Goal: Task Accomplishment & Management: Complete application form

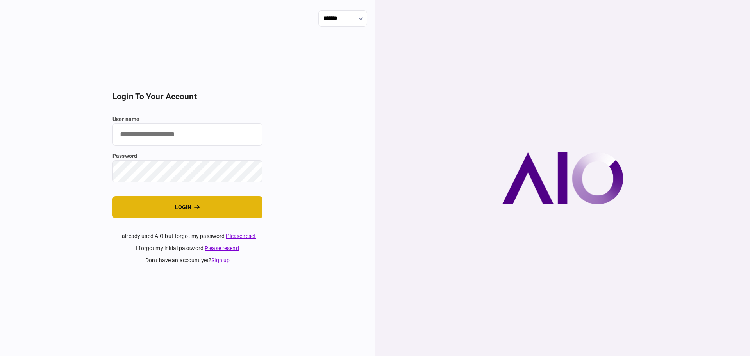
type input "**********"
click at [154, 213] on button "login" at bounding box center [188, 207] width 150 height 22
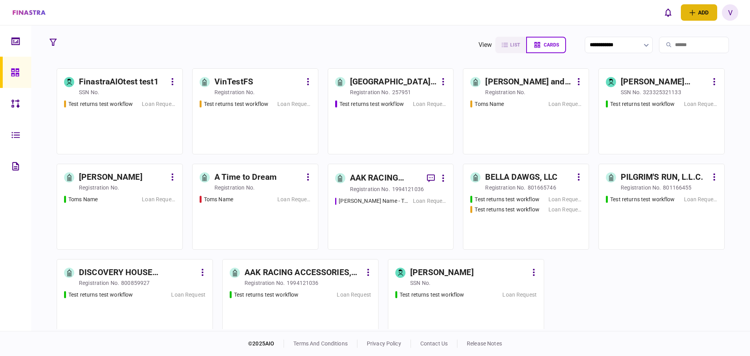
click at [698, 13] on button "add" at bounding box center [699, 12] width 36 height 16
click at [673, 42] on div "individual identity" at bounding box center [686, 43] width 62 height 7
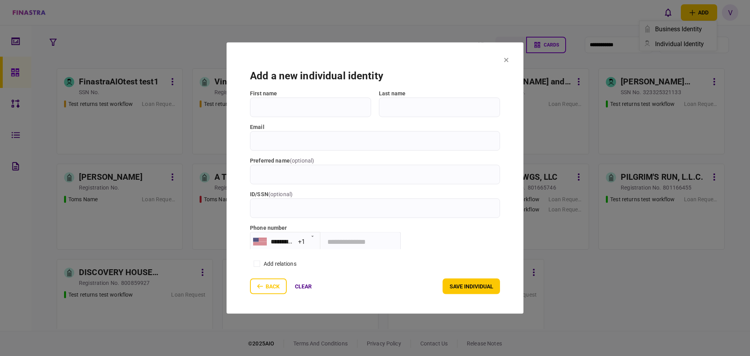
click at [313, 104] on input "First name" at bounding box center [310, 107] width 121 height 20
type input "*********"
click at [281, 148] on input "email" at bounding box center [375, 141] width 250 height 20
drag, startPoint x: 299, startPoint y: 140, endPoint x: 206, endPoint y: 131, distance: 93.4
click at [206, 131] on div "**********" at bounding box center [375, 178] width 750 height 356
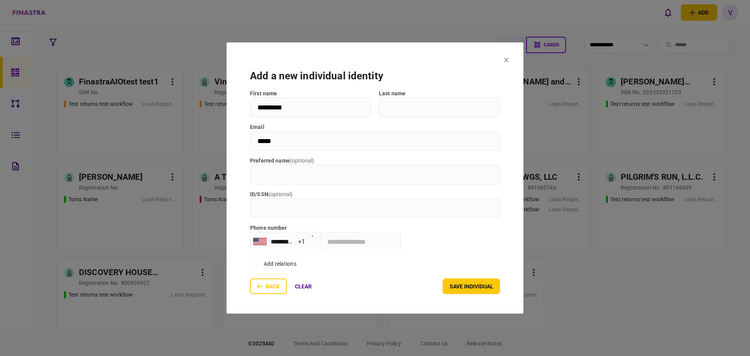
click at [206, 131] on div at bounding box center [375, 178] width 750 height 356
click at [283, 142] on input "*****" at bounding box center [375, 141] width 250 height 20
type input "*"
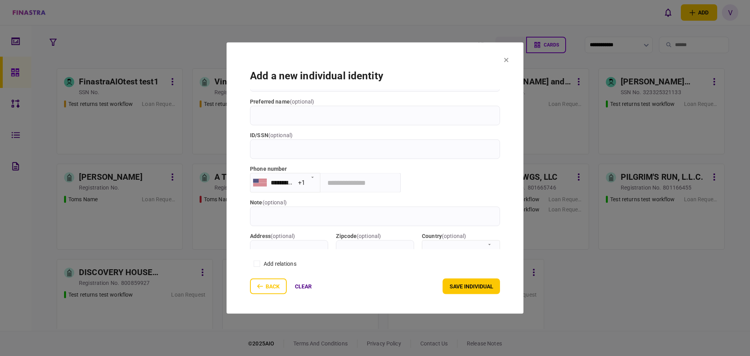
scroll to position [78, 0]
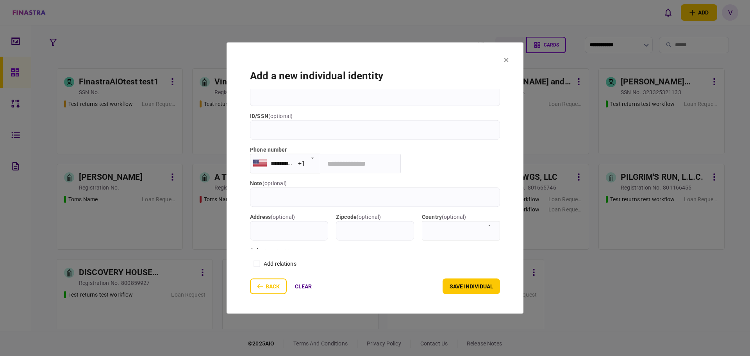
type input "**********"
click at [351, 162] on input "tel" at bounding box center [360, 164] width 80 height 20
type input "*"
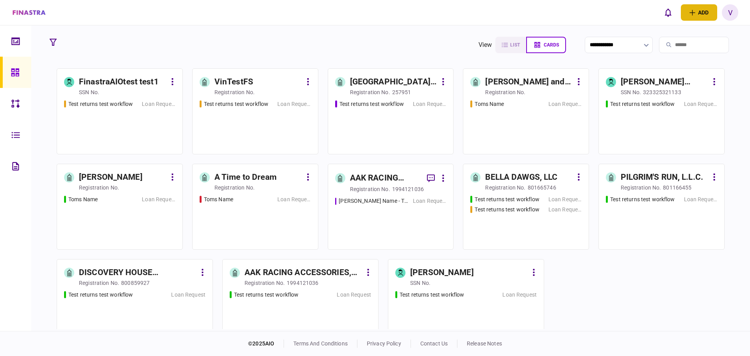
click at [707, 8] on button "add" at bounding box center [699, 12] width 36 height 16
click at [683, 37] on button "individual identity" at bounding box center [678, 43] width 77 height 15
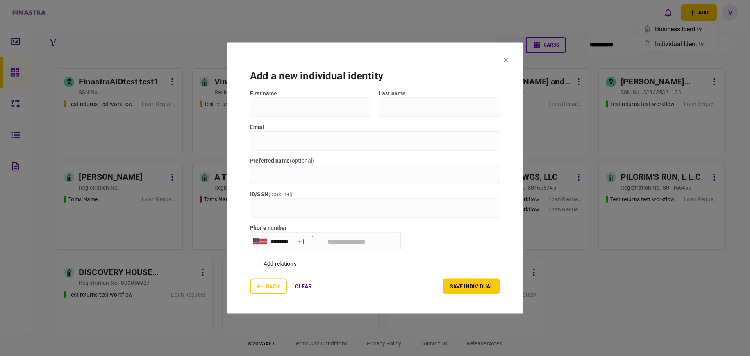
click at [348, 114] on input "First name" at bounding box center [310, 107] width 121 height 20
type input "*********"
click at [411, 111] on input "Last name" at bounding box center [439, 107] width 121 height 20
type input "*****"
click at [324, 142] on input "email" at bounding box center [375, 141] width 250 height 20
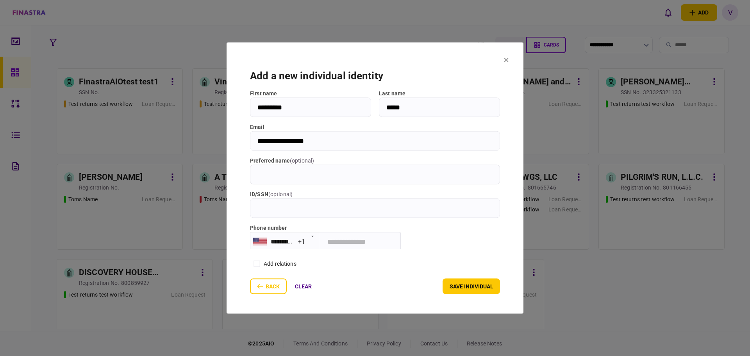
type input "**********"
click at [349, 244] on input "tel" at bounding box center [360, 242] width 80 height 20
click at [465, 289] on button "save individual" at bounding box center [471, 287] width 57 height 16
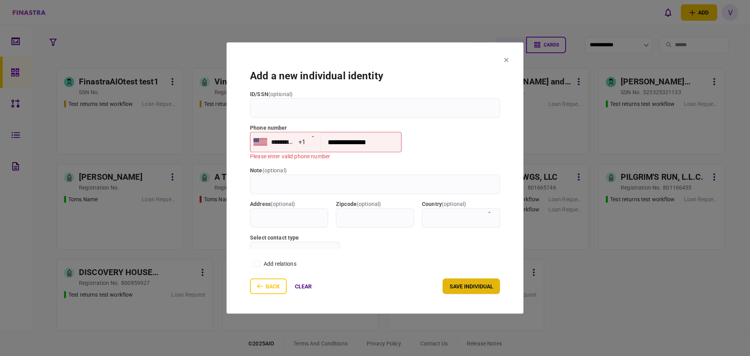
scroll to position [101, 0]
click at [378, 141] on input "**********" at bounding box center [361, 141] width 80 height 20
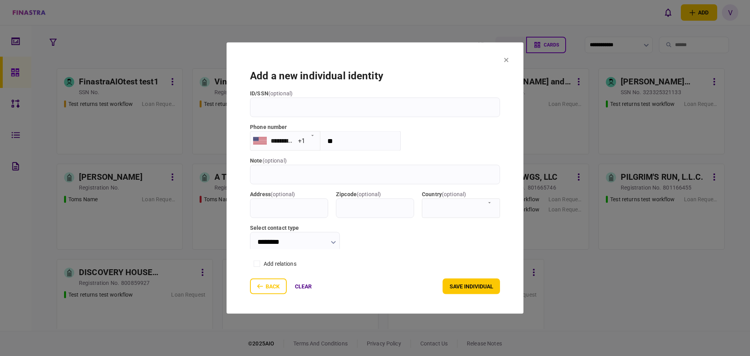
type input "*"
type input "**********"
click at [477, 283] on button "save individual" at bounding box center [471, 287] width 57 height 16
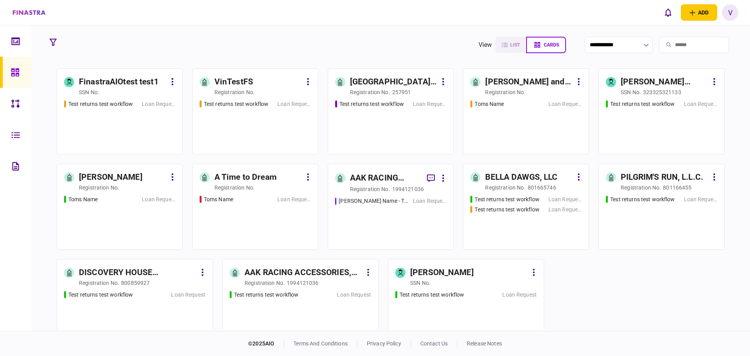
scroll to position [12, 0]
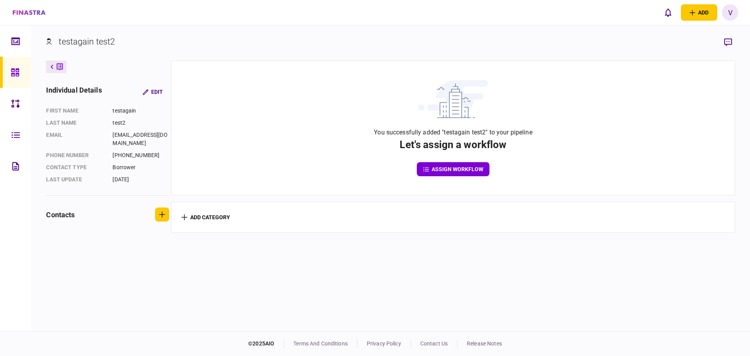
click at [458, 168] on button "assign workflow" at bounding box center [453, 169] width 73 height 14
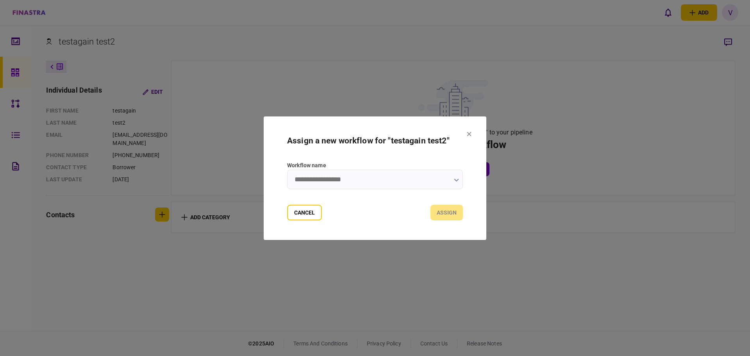
click at [455, 182] on button "button" at bounding box center [456, 180] width 5 height 6
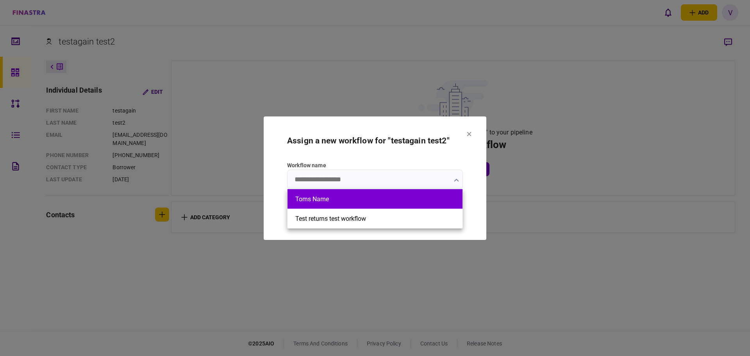
click at [383, 203] on li "Toms Name" at bounding box center [375, 199] width 175 height 20
type input "*********"
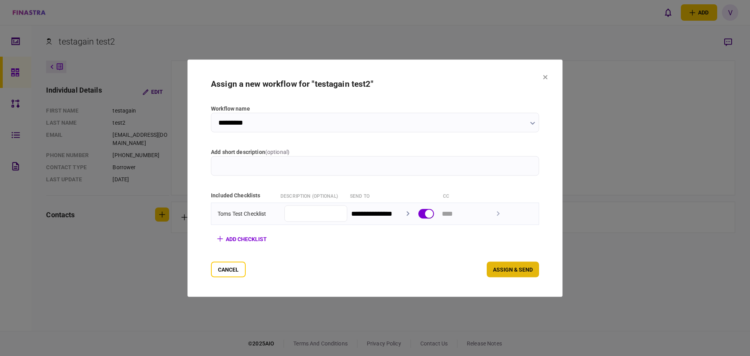
click at [528, 269] on button "assign & send" at bounding box center [513, 269] width 52 height 16
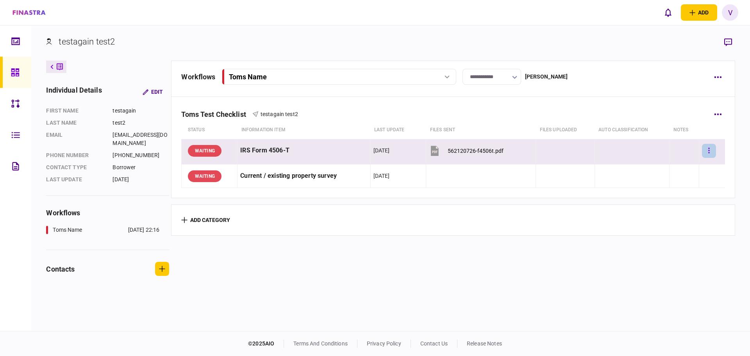
click at [707, 150] on button "button" at bounding box center [709, 151] width 14 height 14
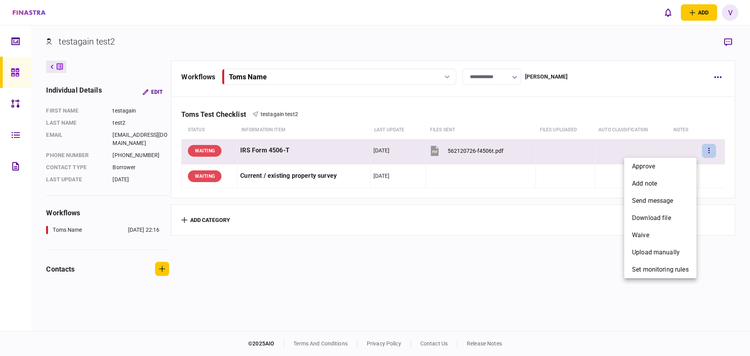
click at [718, 76] on div at bounding box center [375, 178] width 750 height 356
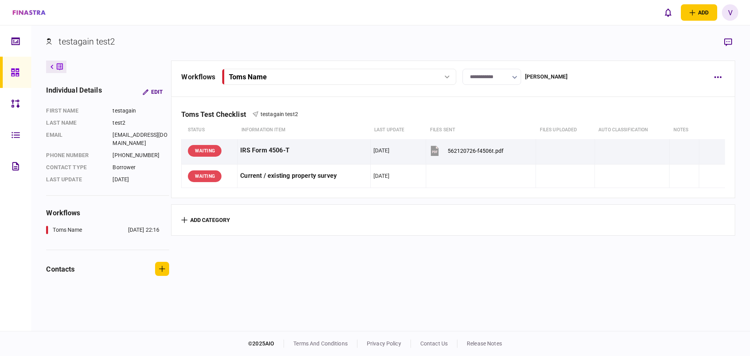
click at [718, 76] on div "approve add note send message download file waive upload manually set monitorin…" at bounding box center [375, 178] width 750 height 356
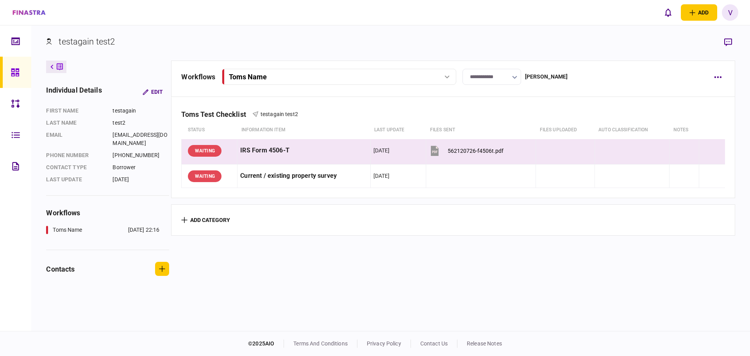
click at [718, 76] on icon "button" at bounding box center [717, 77] width 7 height 2
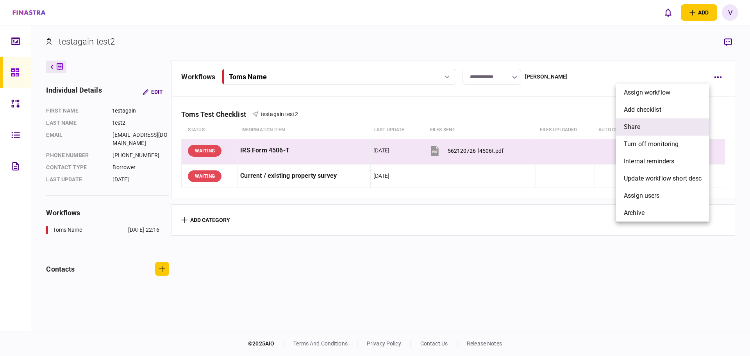
click at [655, 122] on li "share" at bounding box center [662, 126] width 93 height 17
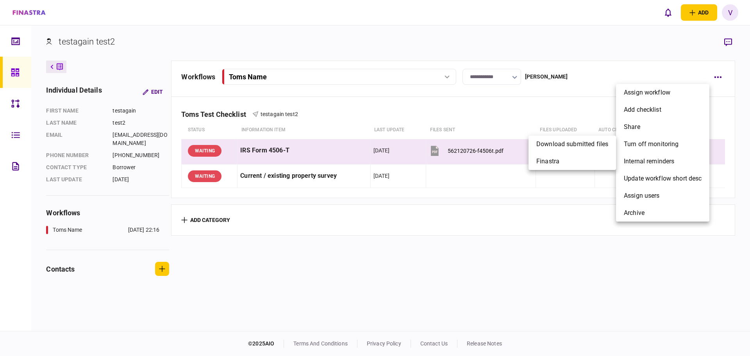
click at [577, 227] on div at bounding box center [375, 178] width 750 height 356
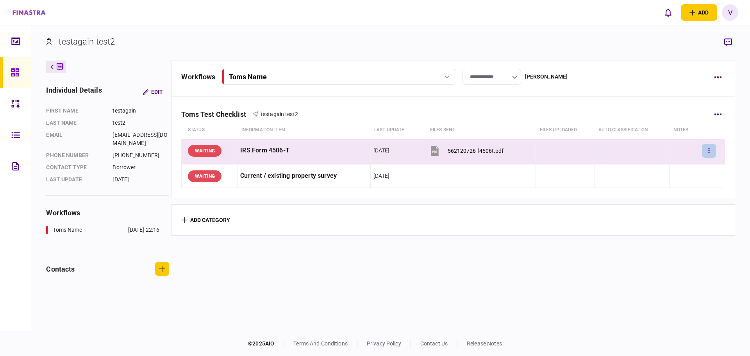
click at [705, 144] on button "button" at bounding box center [709, 151] width 14 height 14
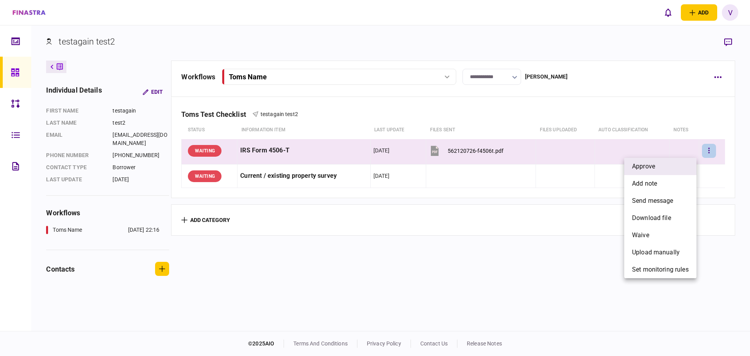
click at [640, 167] on span "approve" at bounding box center [643, 166] width 23 height 9
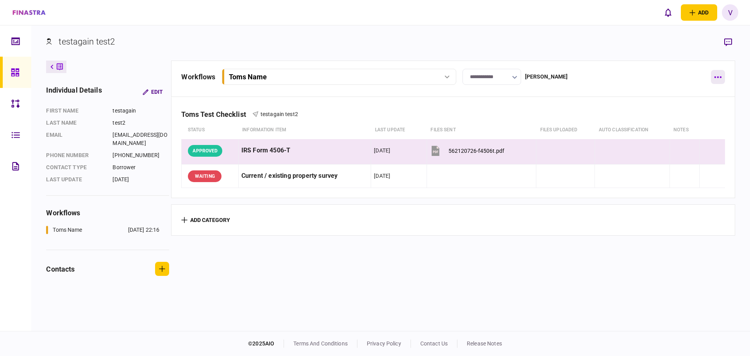
click at [715, 78] on button "button" at bounding box center [718, 77] width 14 height 14
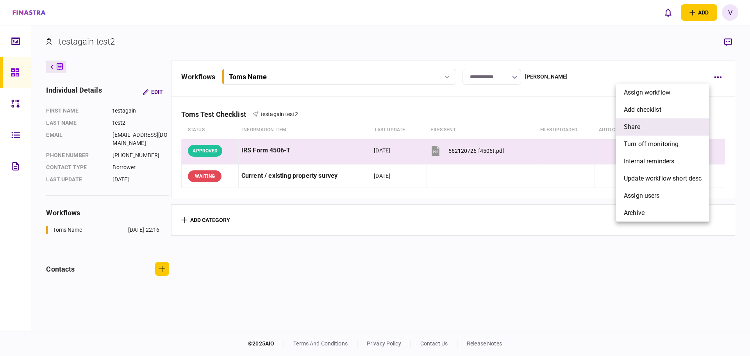
click at [657, 125] on li "share" at bounding box center [662, 126] width 93 height 17
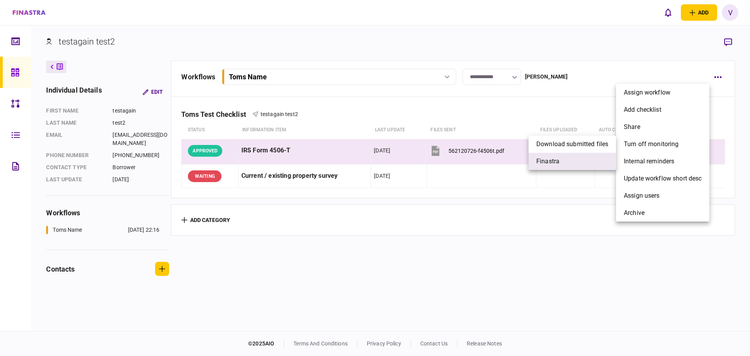
click at [558, 158] on span "finastra" at bounding box center [548, 161] width 23 height 9
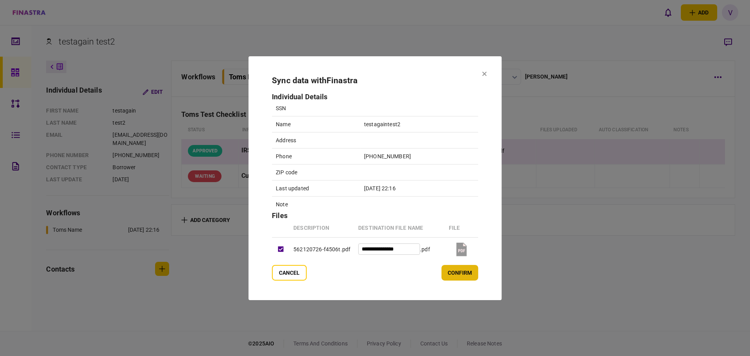
click at [464, 270] on button "confirm" at bounding box center [460, 273] width 37 height 16
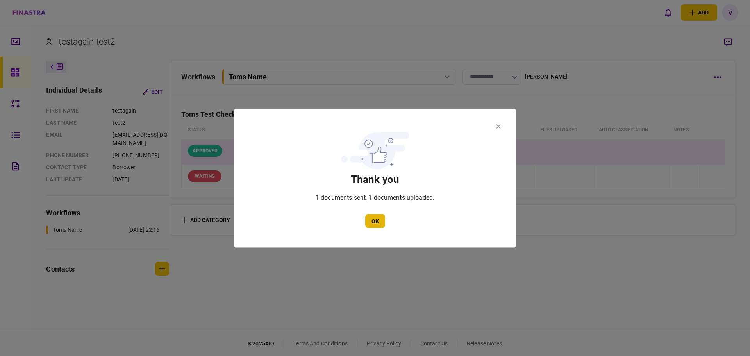
click at [372, 222] on button "OK" at bounding box center [375, 221] width 20 height 14
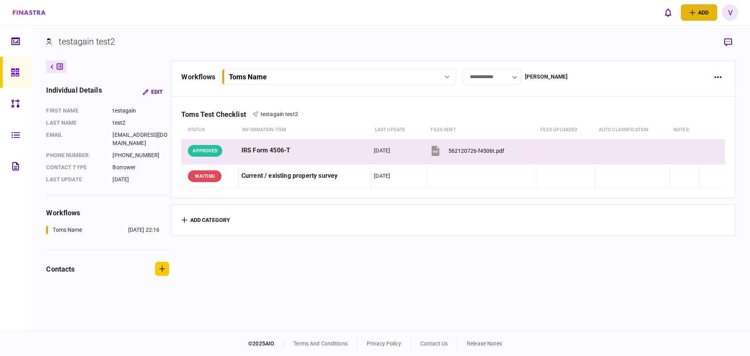
click at [691, 13] on icon "open adding identity options" at bounding box center [693, 13] width 6 height 6
click at [682, 30] on div "business identity" at bounding box center [686, 28] width 62 height 7
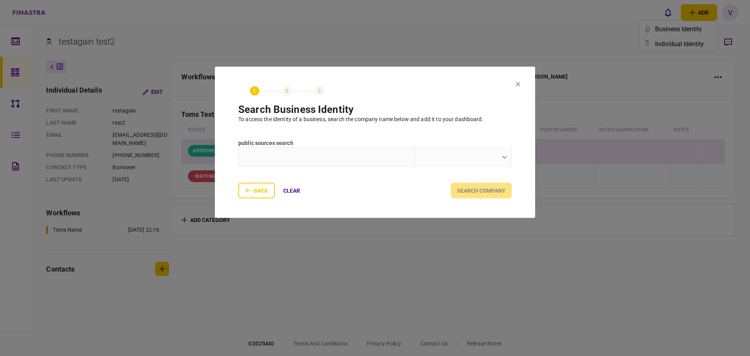
click at [504, 161] on div at bounding box center [504, 157] width 5 height 8
click at [505, 158] on icon "button" at bounding box center [504, 157] width 5 height 3
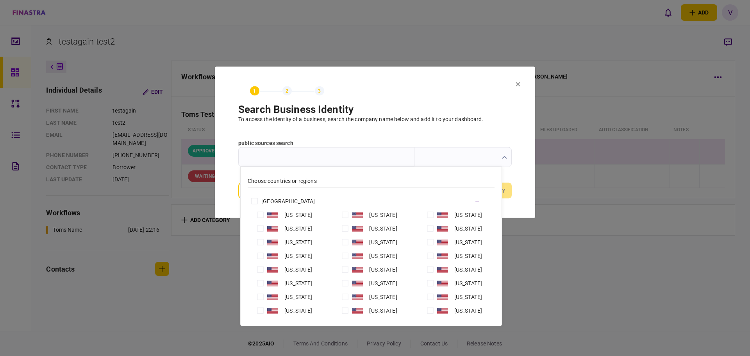
click at [511, 112] on h1 "search business identity" at bounding box center [375, 110] width 274 height 12
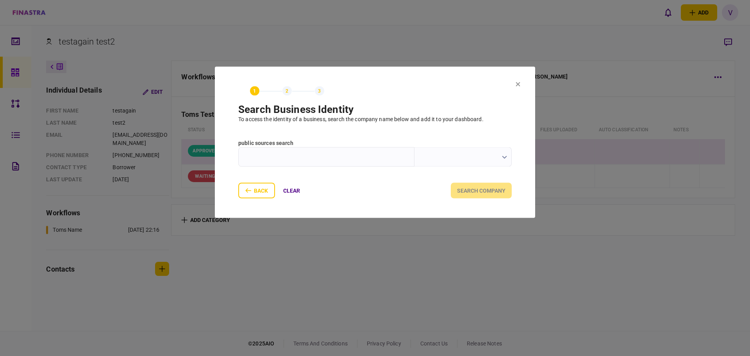
click at [519, 84] on icon at bounding box center [518, 84] width 4 height 4
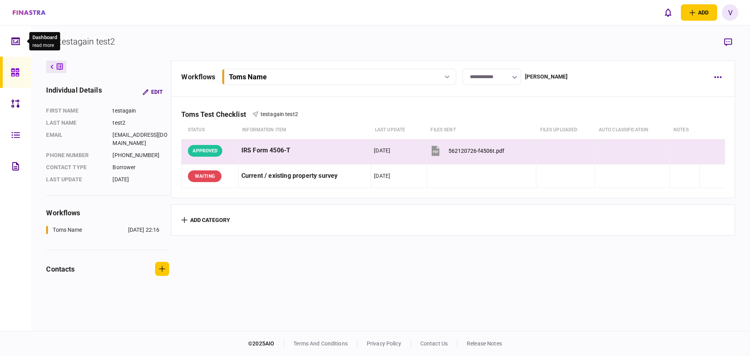
click at [16, 47] on div at bounding box center [17, 40] width 13 height 31
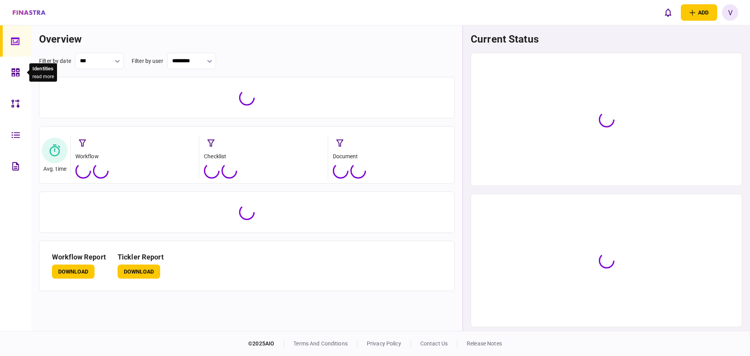
click at [14, 70] on icon at bounding box center [15, 72] width 9 height 9
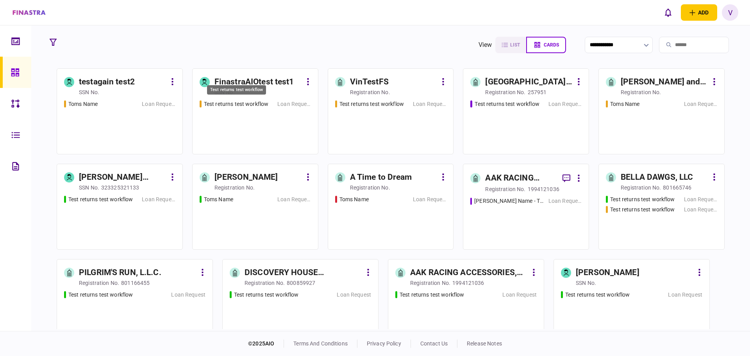
click at [246, 84] on div "Test returns test workflow" at bounding box center [236, 92] width 61 height 16
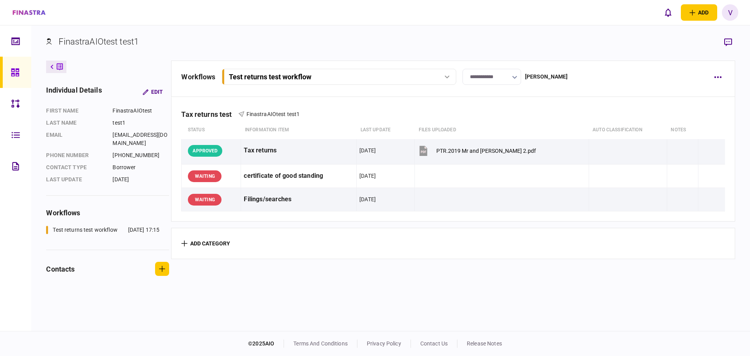
click at [450, 78] on icon at bounding box center [447, 76] width 5 height 3
click at [17, 70] on icon at bounding box center [15, 72] width 9 height 9
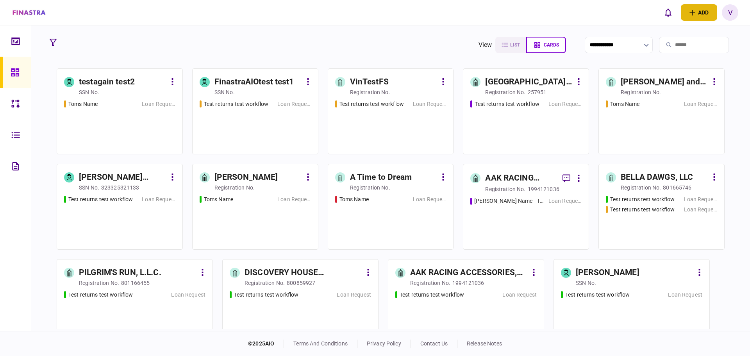
click at [706, 8] on button "add" at bounding box center [699, 12] width 36 height 16
click at [654, 46] on button "individual identity" at bounding box center [678, 43] width 77 height 15
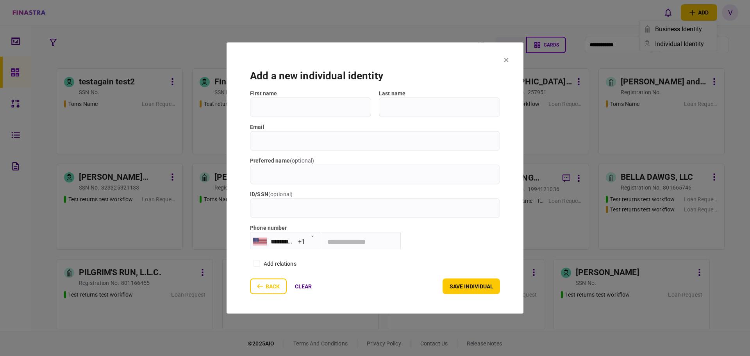
click at [311, 105] on input "First name" at bounding box center [310, 107] width 121 height 20
type input "*******"
click at [429, 107] on input "Last name" at bounding box center [439, 107] width 121 height 20
type input "****"
click at [344, 237] on input "tel" at bounding box center [360, 242] width 80 height 20
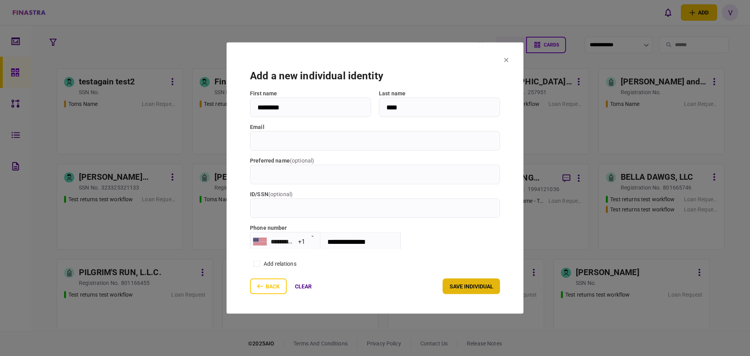
type input "**********"
click at [459, 290] on button "save individual" at bounding box center [471, 287] width 57 height 16
type input "*******"
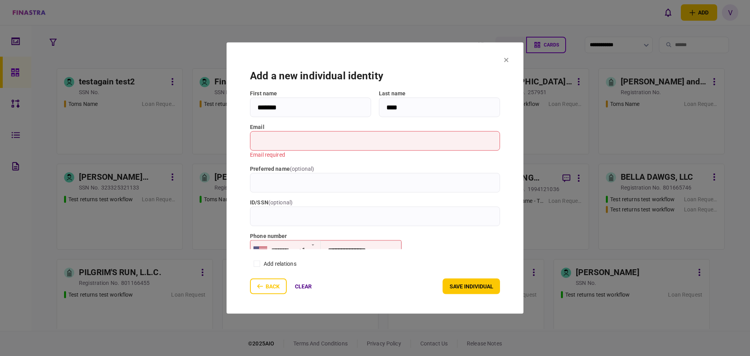
click at [302, 144] on input "email" at bounding box center [375, 141] width 250 height 20
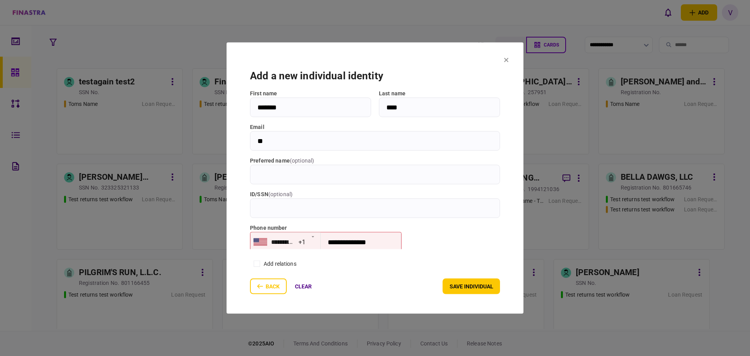
type input "*"
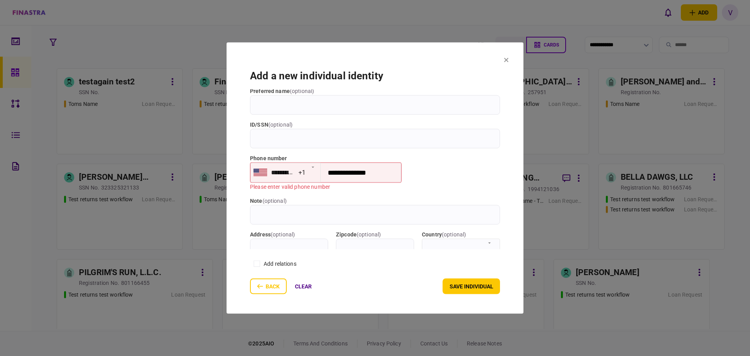
scroll to position [112, 0]
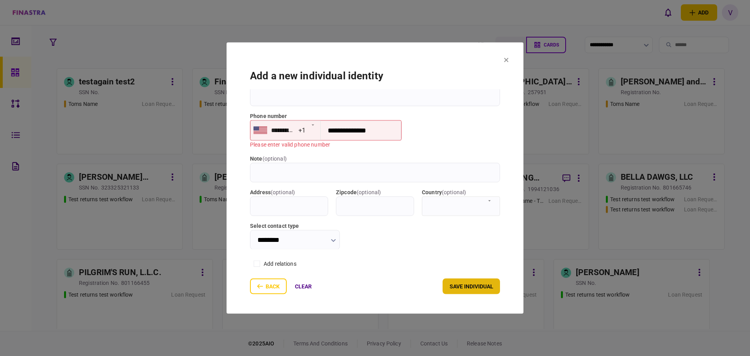
type input "**********"
click at [473, 285] on button "save individual" at bounding box center [471, 287] width 57 height 16
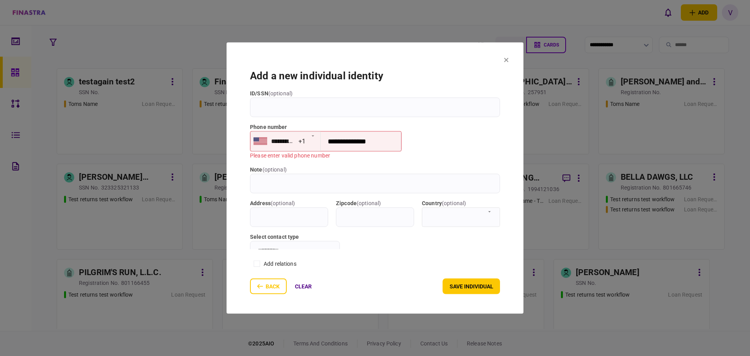
click at [379, 143] on input "**********" at bounding box center [361, 141] width 80 height 20
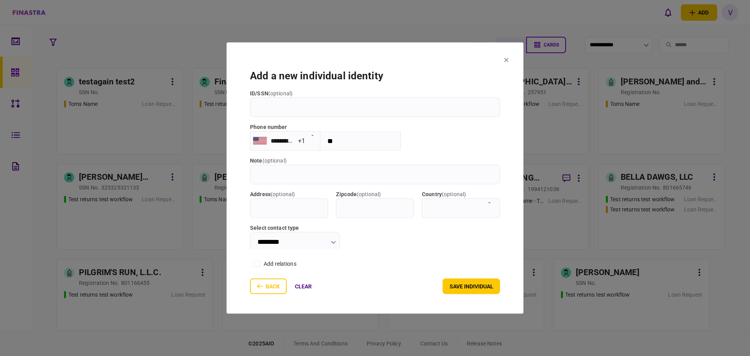
type input "*"
type input "**********"
click at [481, 282] on button "save individual" at bounding box center [471, 287] width 57 height 16
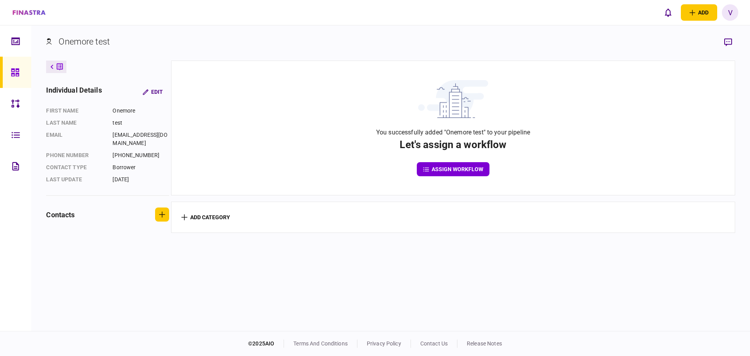
click at [440, 168] on button "assign workflow" at bounding box center [453, 169] width 73 height 14
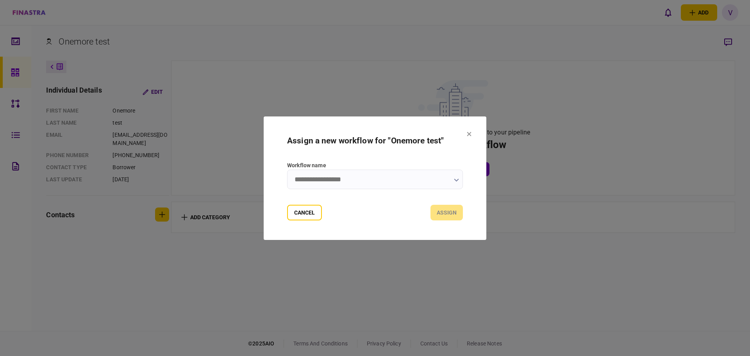
click at [389, 172] on input "Workflow name" at bounding box center [375, 180] width 176 height 20
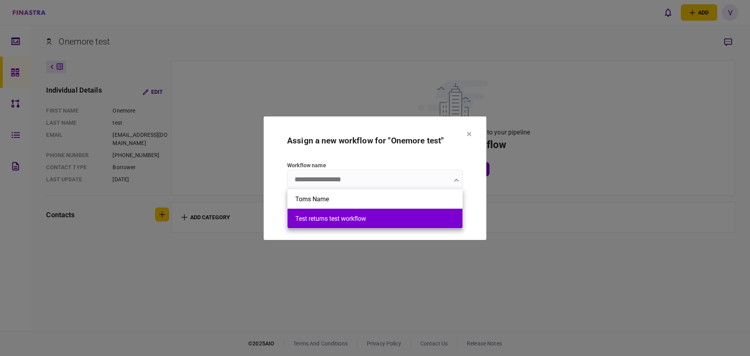
click at [372, 220] on button "Test returns test workflow" at bounding box center [374, 218] width 159 height 7
type input "**********"
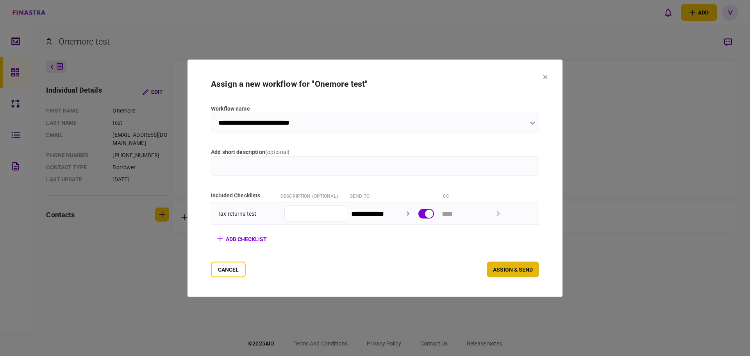
click at [533, 267] on button "assign & send" at bounding box center [513, 269] width 52 height 16
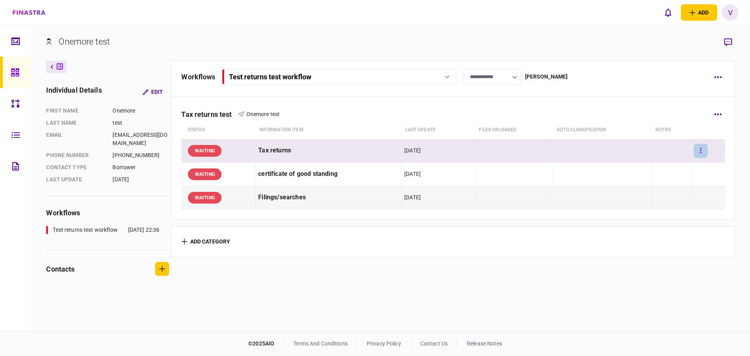
click at [694, 152] on button "button" at bounding box center [701, 151] width 14 height 14
click at [549, 253] on div at bounding box center [375, 178] width 750 height 356
click at [699, 150] on button "button" at bounding box center [701, 151] width 14 height 14
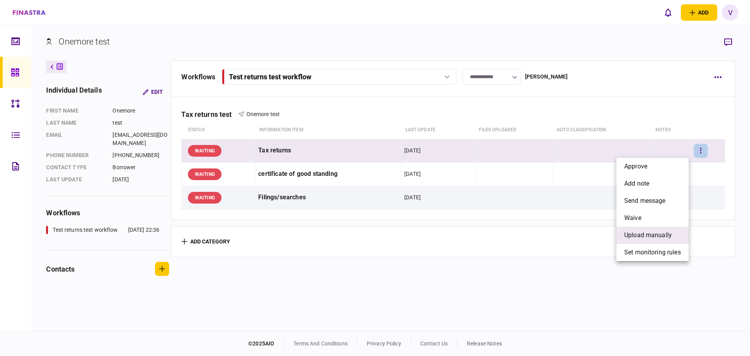
click at [647, 234] on span "upload manually" at bounding box center [648, 235] width 48 height 9
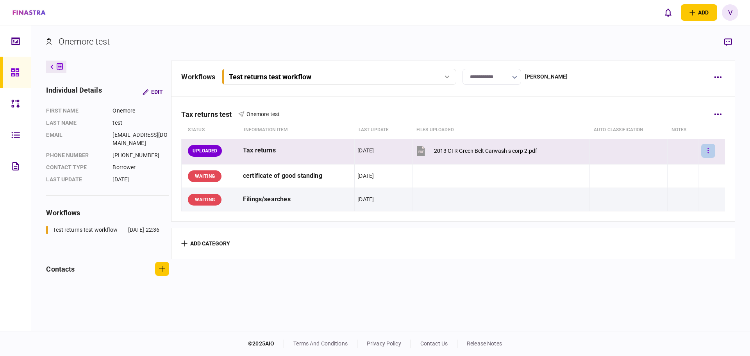
click at [706, 148] on button "button" at bounding box center [708, 151] width 14 height 14
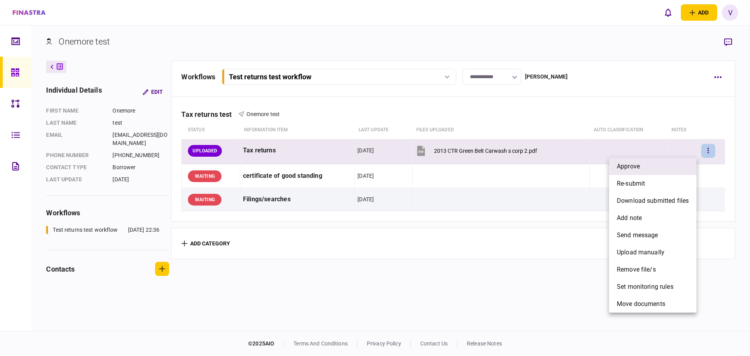
click at [649, 166] on li "approve" at bounding box center [653, 166] width 88 height 17
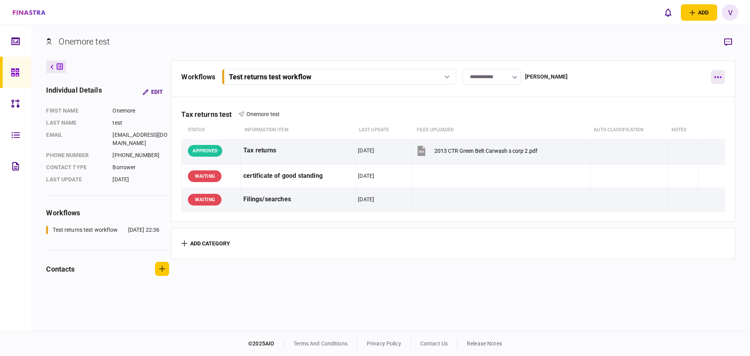
click at [719, 76] on button "button" at bounding box center [718, 77] width 14 height 14
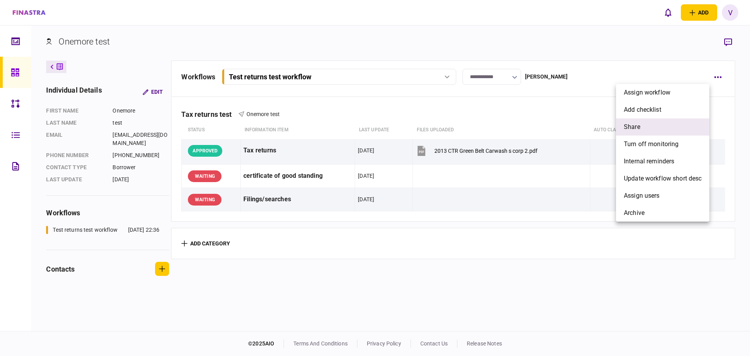
click at [639, 126] on span "share" at bounding box center [632, 126] width 16 height 9
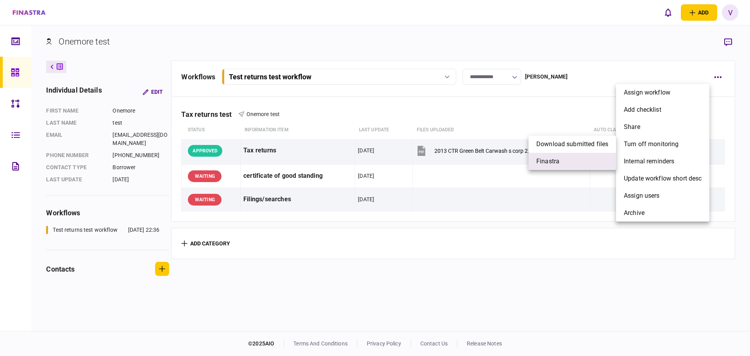
click at [562, 159] on li "finastra" at bounding box center [573, 161] width 88 height 17
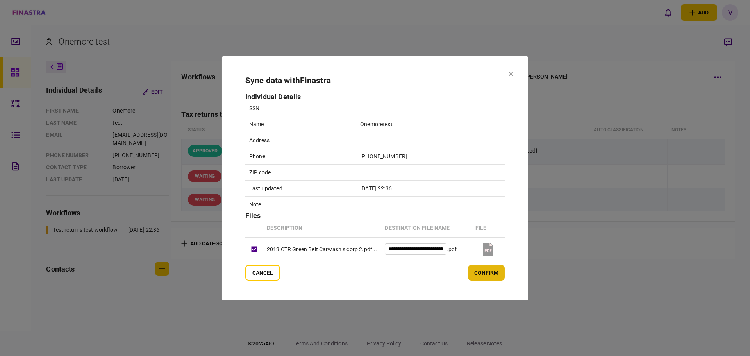
click at [494, 274] on button "confirm" at bounding box center [486, 273] width 37 height 16
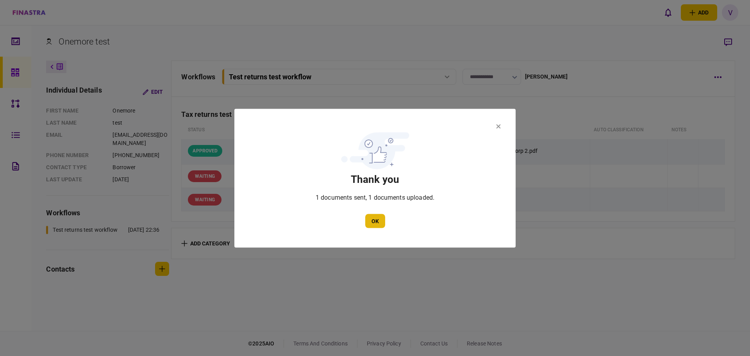
click at [377, 218] on button "OK" at bounding box center [375, 221] width 20 height 14
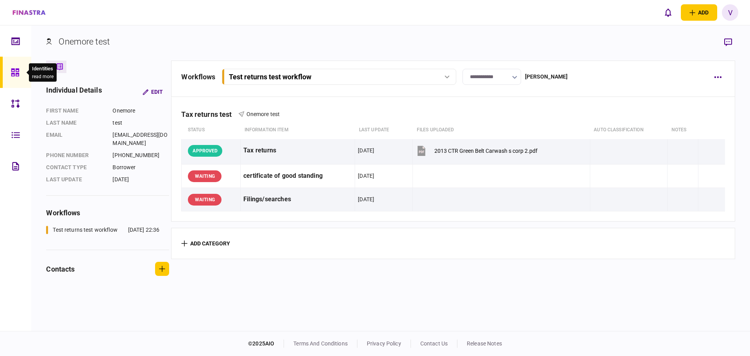
click at [11, 65] on div at bounding box center [17, 72] width 13 height 31
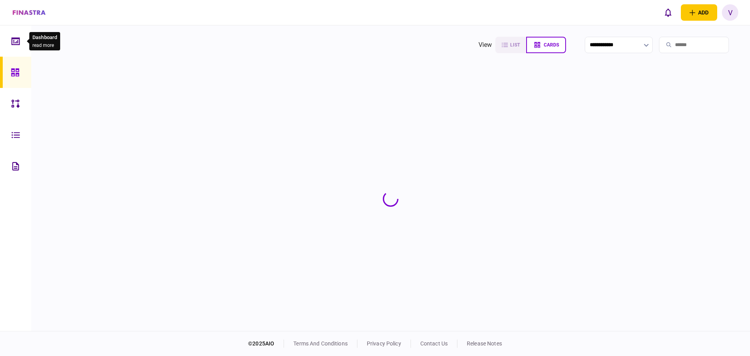
click at [14, 34] on div at bounding box center [17, 40] width 13 height 31
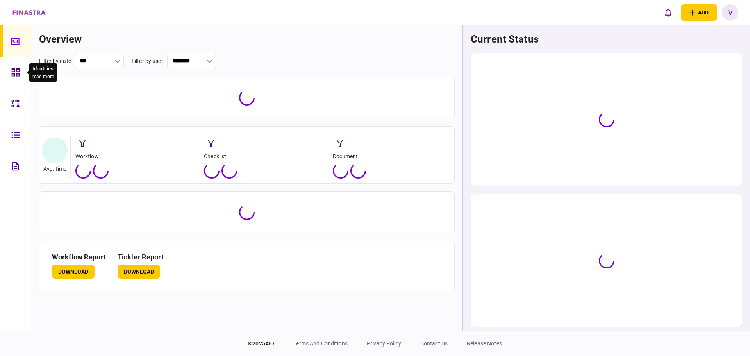
click at [13, 66] on div at bounding box center [17, 72] width 13 height 31
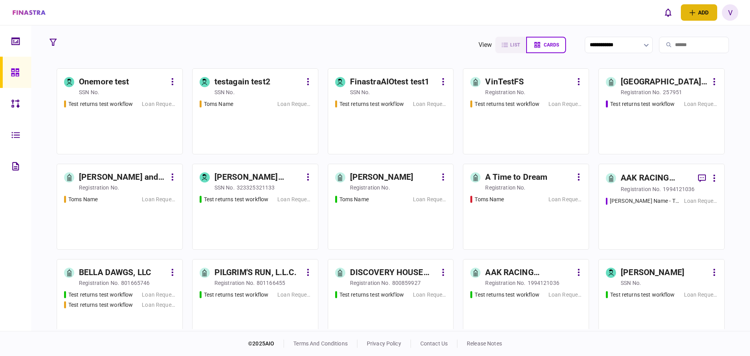
click at [698, 11] on button "add" at bounding box center [699, 12] width 36 height 16
click at [685, 40] on button "individual identity" at bounding box center [678, 43] width 77 height 15
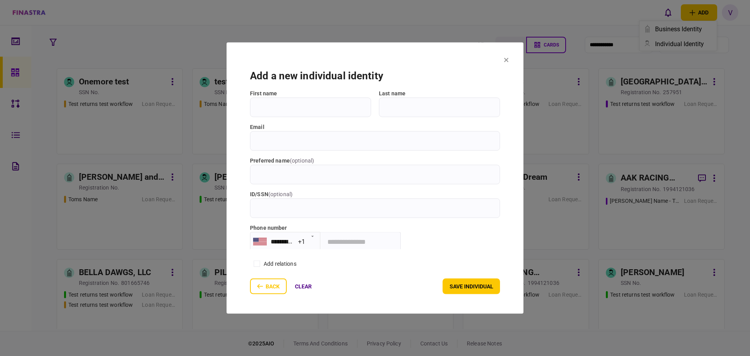
click at [273, 111] on input "First name" at bounding box center [310, 107] width 121 height 20
type input "***"
click at [424, 105] on input "Last name" at bounding box center [439, 107] width 121 height 20
type input "*****"
click at [295, 142] on input "email" at bounding box center [375, 141] width 250 height 20
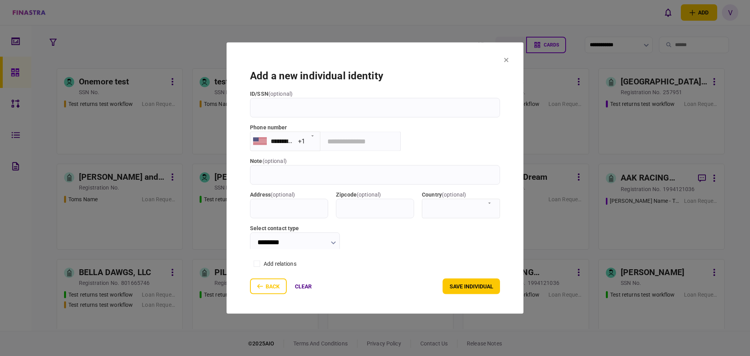
scroll to position [103, 0]
type input "**********"
click at [361, 146] on input "tel" at bounding box center [360, 139] width 80 height 20
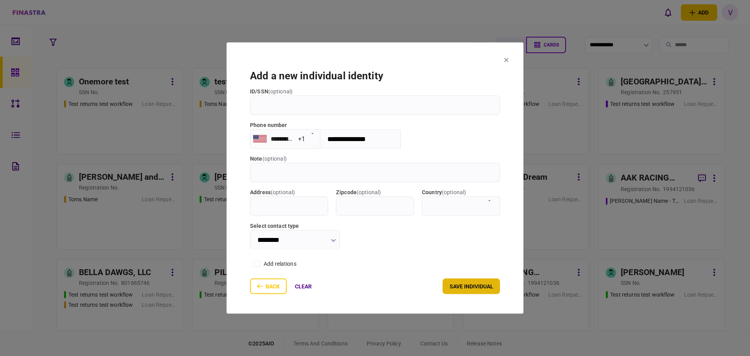
type input "**********"
click at [459, 286] on button "save individual" at bounding box center [471, 287] width 57 height 16
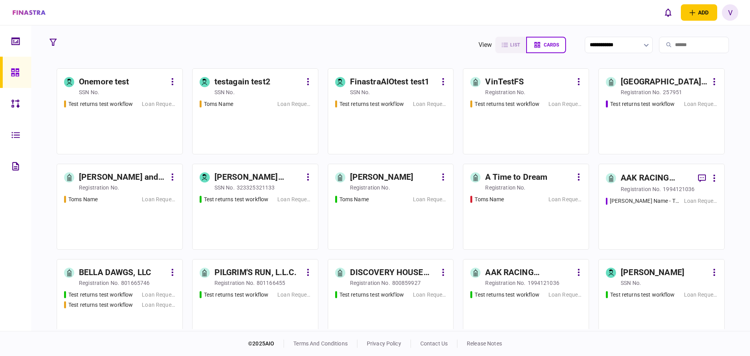
scroll to position [12, 0]
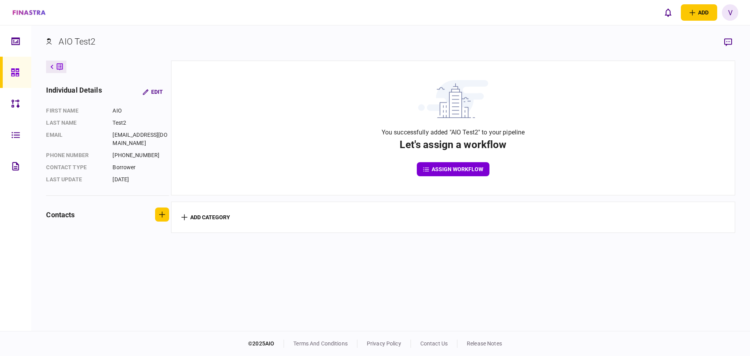
click at [463, 172] on button "assign workflow" at bounding box center [453, 169] width 73 height 14
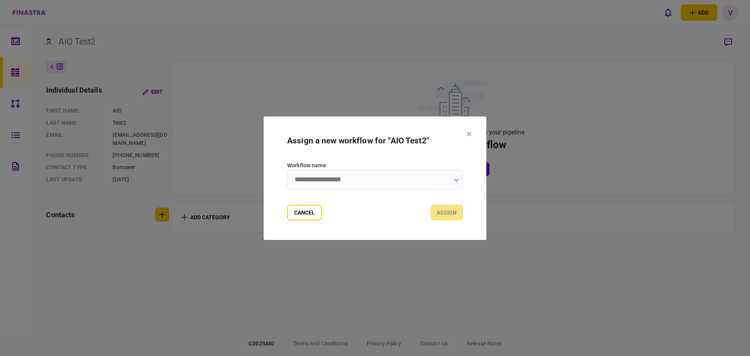
click at [452, 182] on input "Workflow name" at bounding box center [375, 180] width 176 height 20
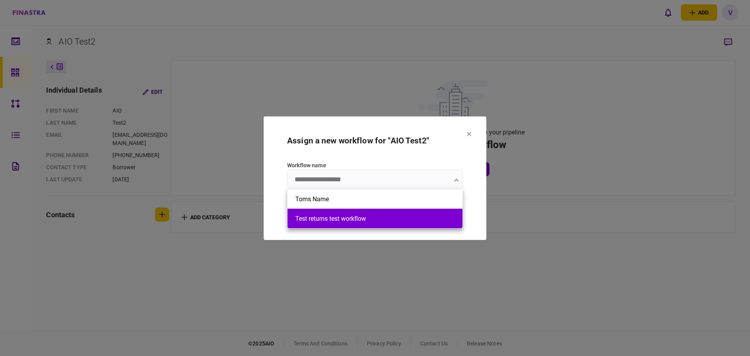
click at [394, 221] on button "Test returns test workflow" at bounding box center [374, 218] width 159 height 7
type input "**********"
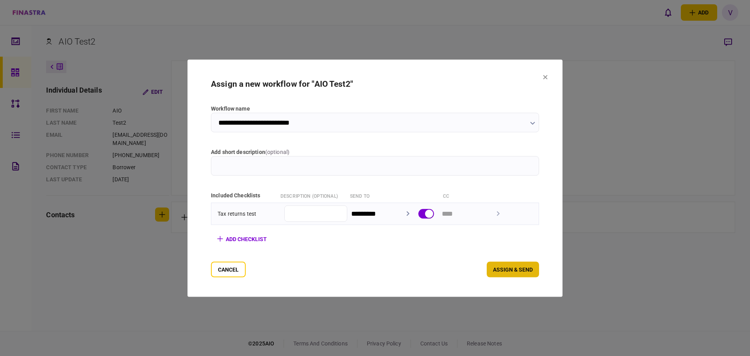
click at [530, 266] on button "assign & send" at bounding box center [513, 269] width 52 height 16
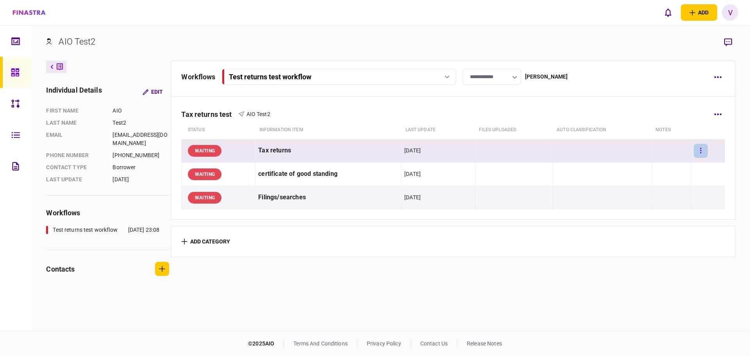
click at [695, 153] on button "button" at bounding box center [701, 151] width 14 height 14
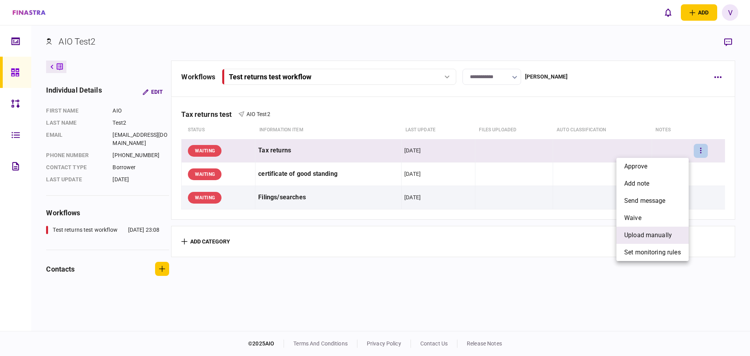
click at [633, 231] on span "upload manually" at bounding box center [648, 235] width 48 height 9
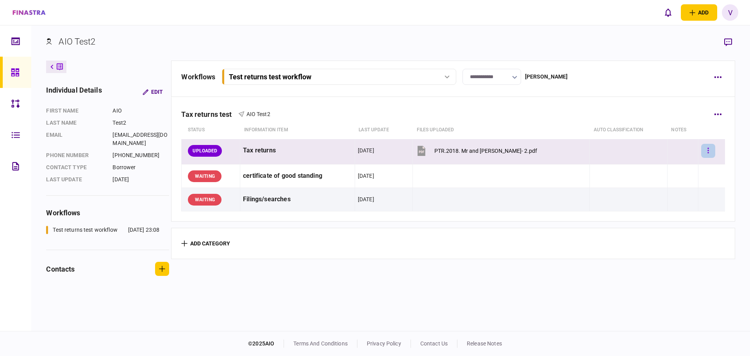
click at [702, 147] on button "button" at bounding box center [708, 151] width 14 height 14
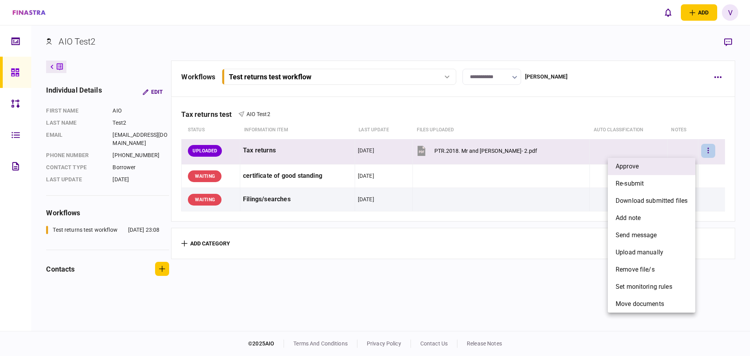
click at [647, 171] on li "approve" at bounding box center [652, 166] width 88 height 17
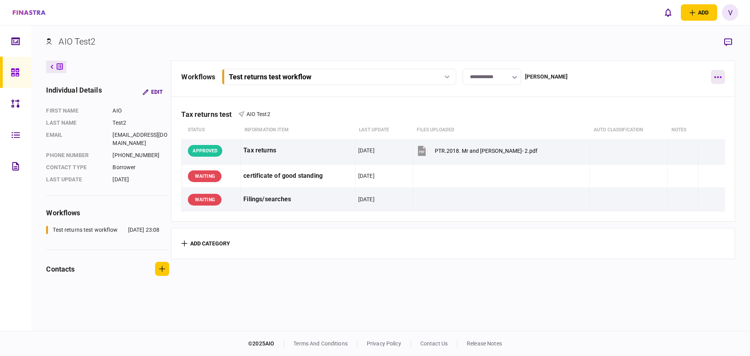
click at [719, 76] on button "button" at bounding box center [718, 77] width 14 height 14
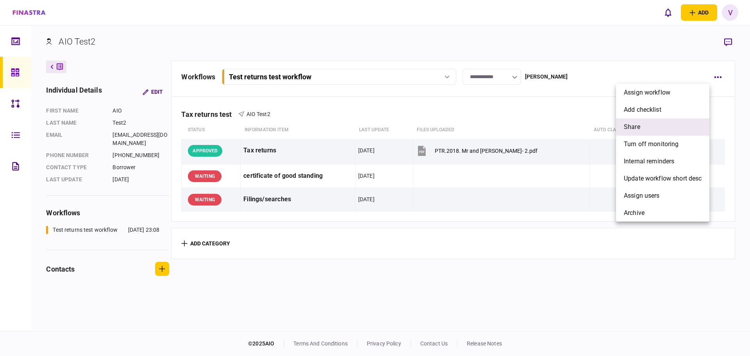
click at [644, 125] on li "share" at bounding box center [662, 126] width 93 height 17
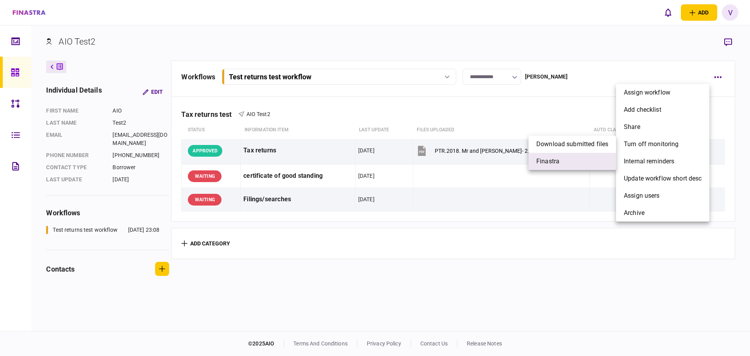
click at [553, 164] on span "finastra" at bounding box center [548, 161] width 23 height 9
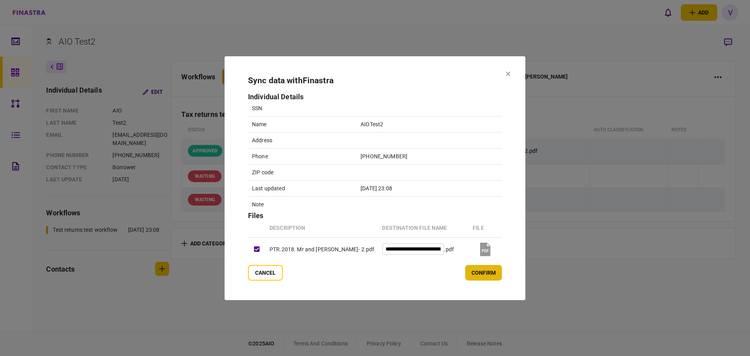
click at [496, 274] on button "confirm" at bounding box center [483, 273] width 37 height 16
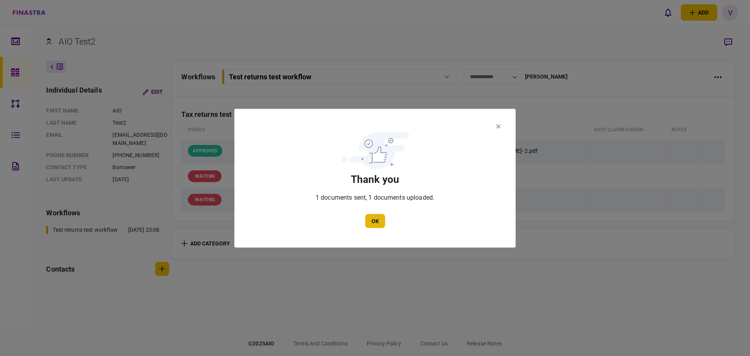
click at [374, 220] on button "OK" at bounding box center [375, 221] width 20 height 14
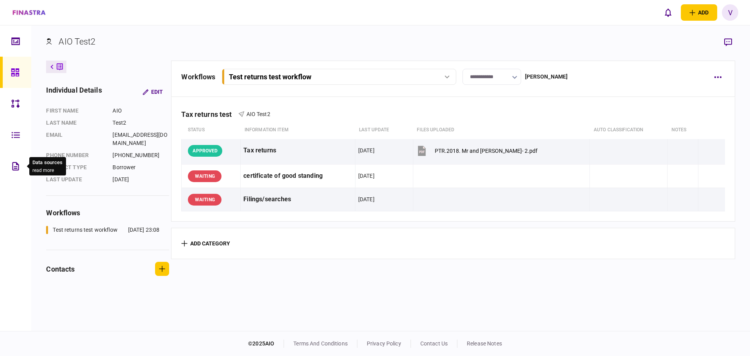
click at [11, 169] on icon at bounding box center [15, 166] width 9 height 9
